Goal: Find contact information: Find contact information

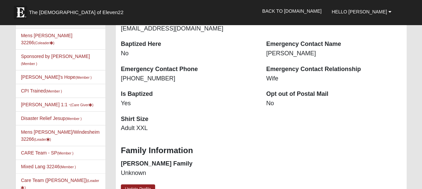
scroll to position [192, 0]
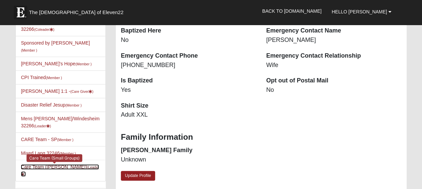
click at [36, 164] on link "Care Team (Bruce Windesheim) (Leader )" at bounding box center [60, 170] width 78 height 12
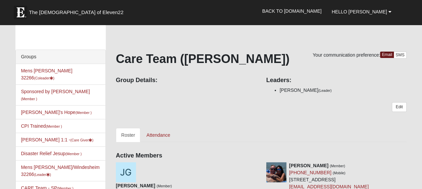
scroll to position [27, 0]
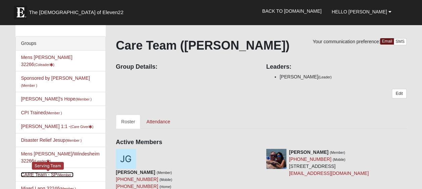
click at [34, 172] on link "CARE Team - SP (Member )" at bounding box center [47, 174] width 52 height 5
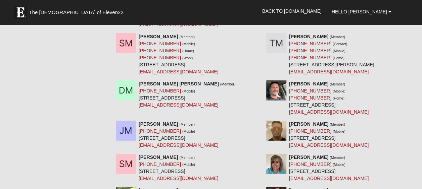
scroll to position [4801, 0]
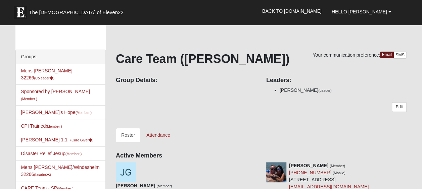
scroll to position [76, 0]
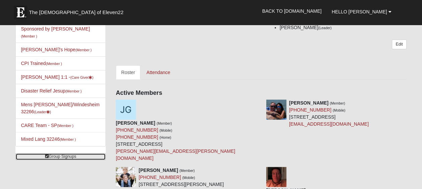
click at [58, 153] on link "Group Signups" at bounding box center [60, 156] width 90 height 7
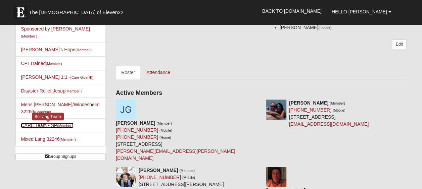
click at [30, 123] on link "CARE Team - SP (Member )" at bounding box center [47, 125] width 52 height 5
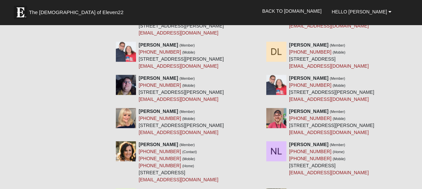
scroll to position [4305, 0]
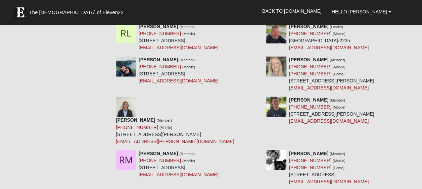
drag, startPoint x: 332, startPoint y: 82, endPoint x: 267, endPoint y: 83, distance: 64.1
copy link "[EMAIL_ADDRESS][DOMAIN_NAME]"
